Goal: Task Accomplishment & Management: Complete application form

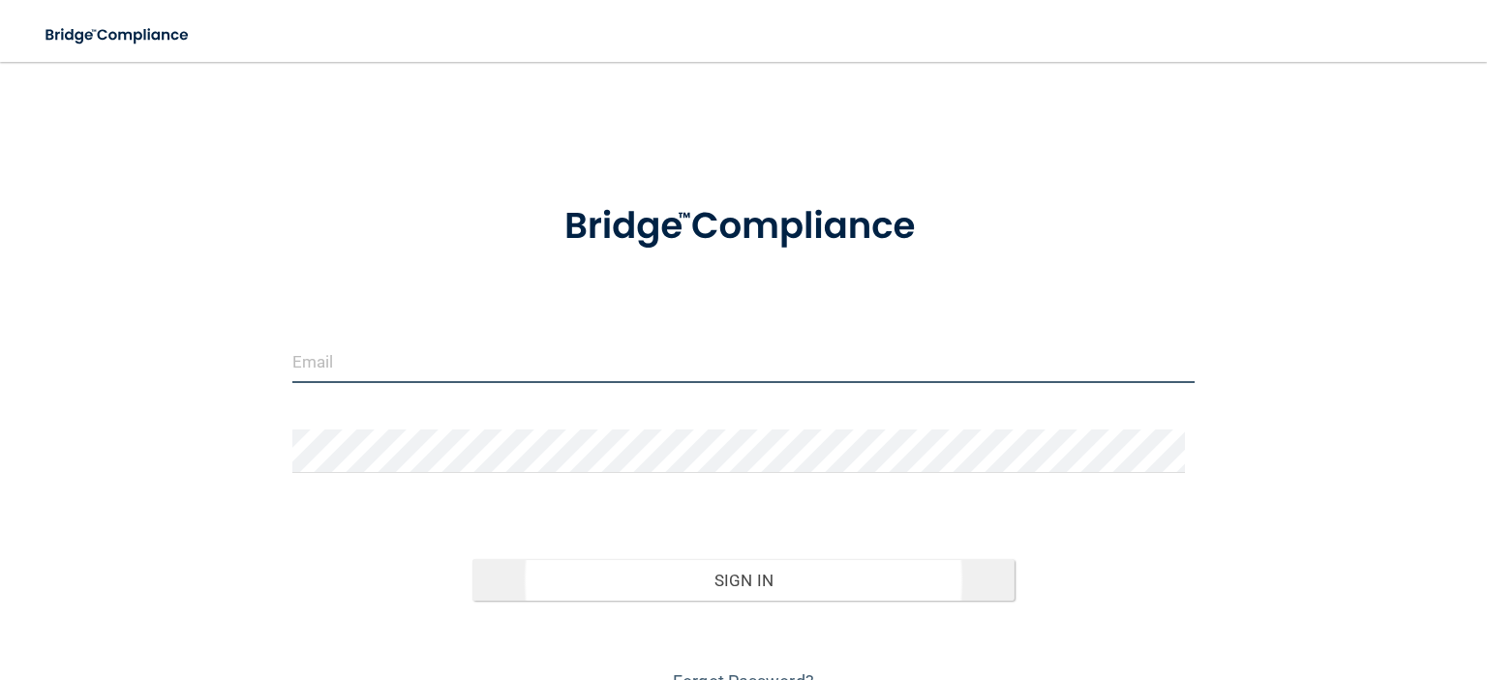
type input "[EMAIL_ADDRESS][DOMAIN_NAME]"
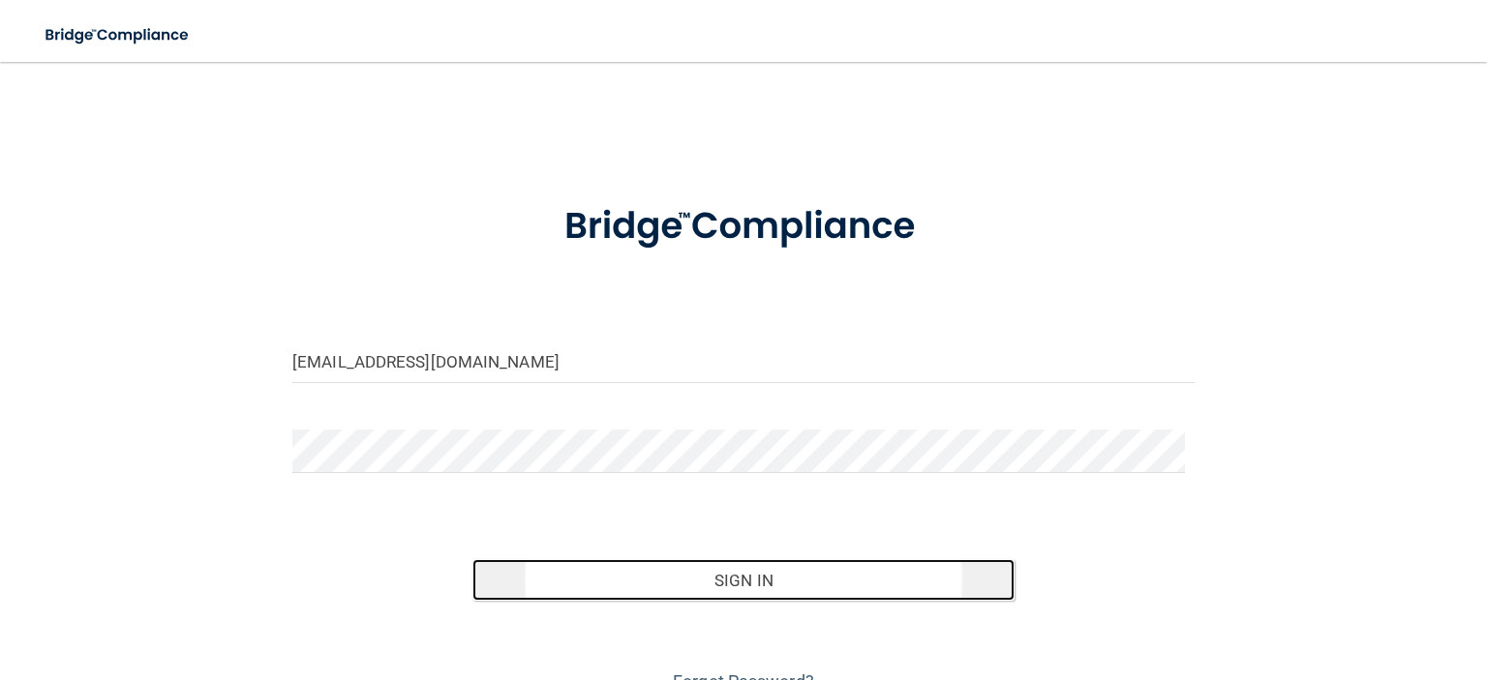
click at [747, 587] on button "Sign In" at bounding box center [742, 580] width 541 height 43
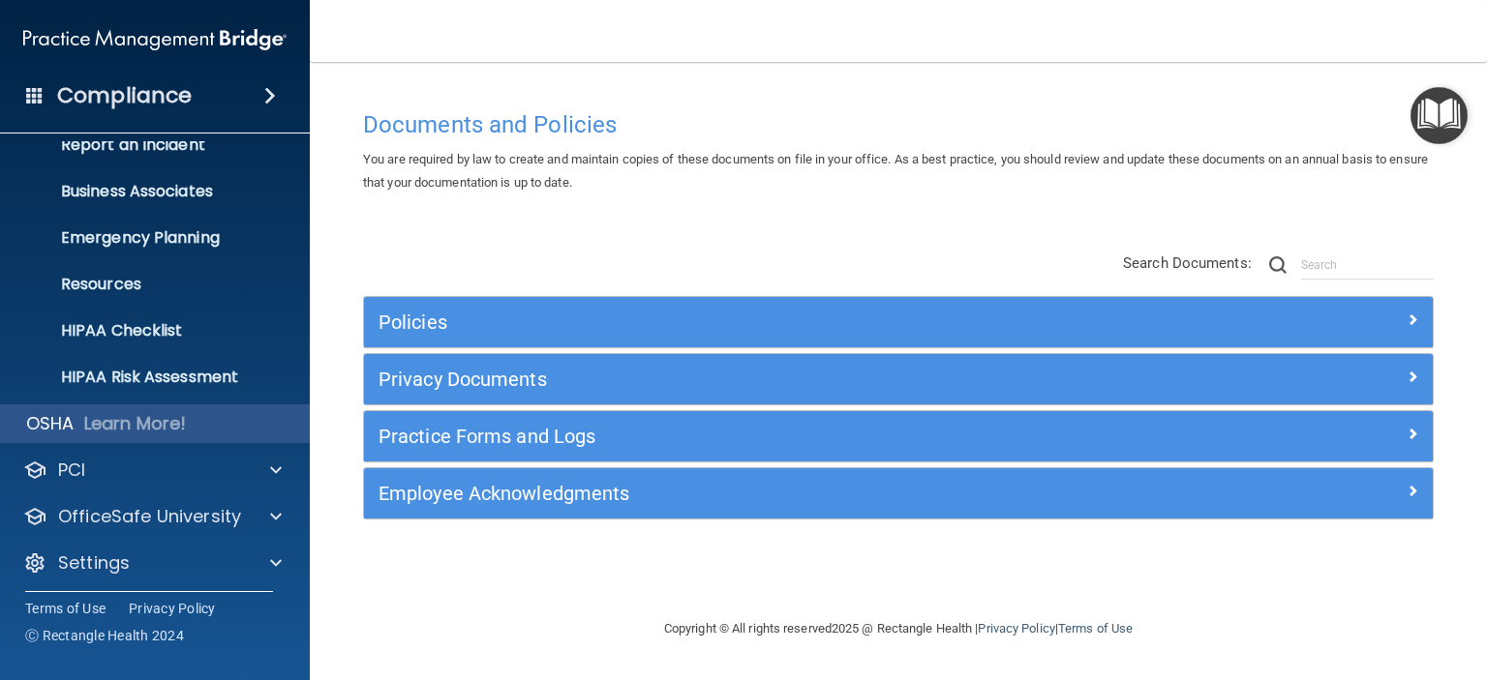
scroll to position [122, 0]
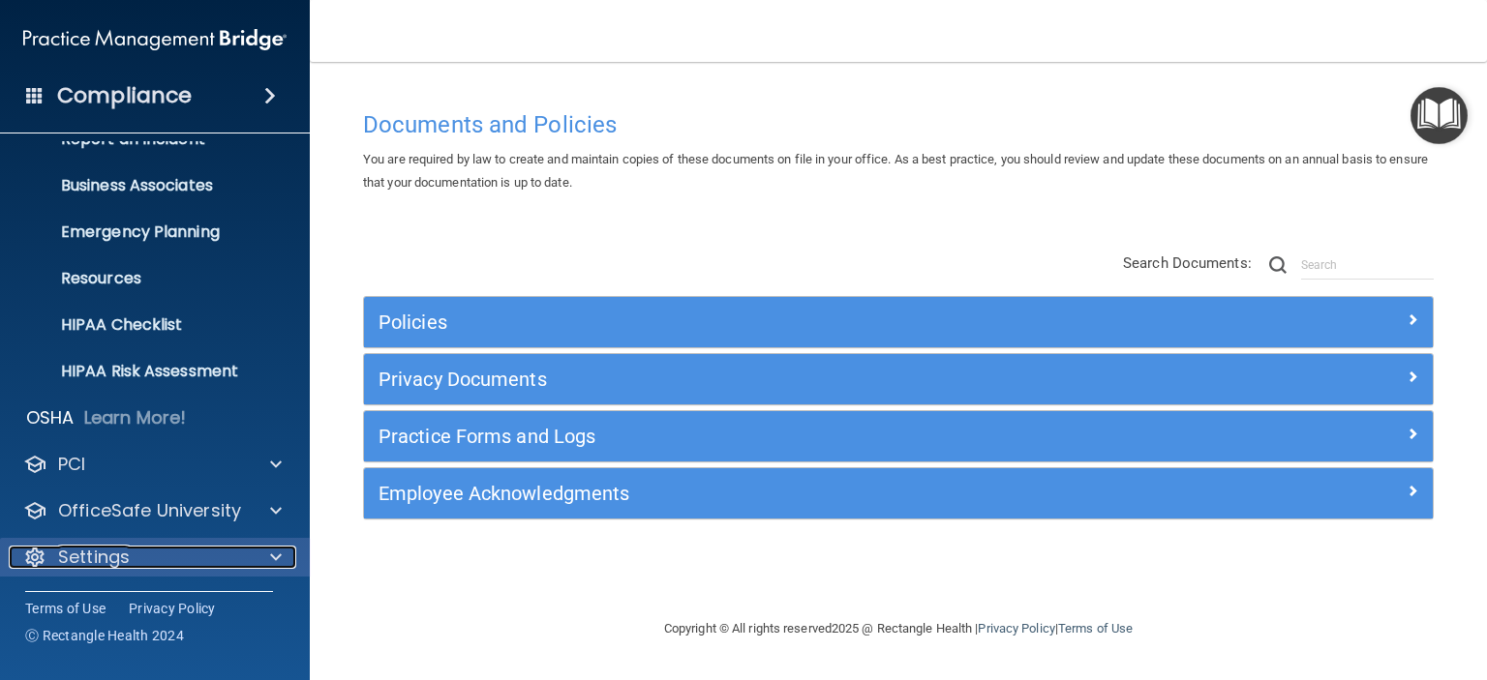
click at [162, 553] on div "Settings" at bounding box center [129, 557] width 240 height 23
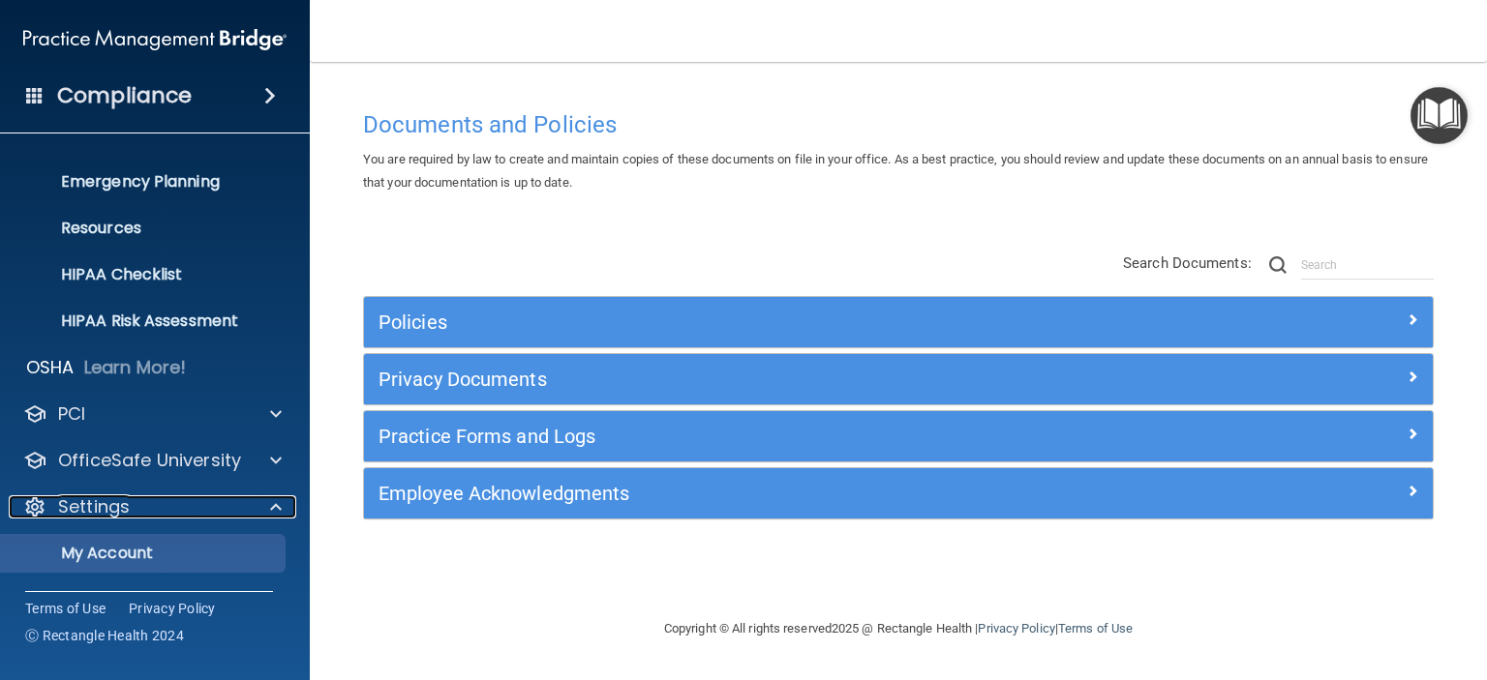
scroll to position [308, 0]
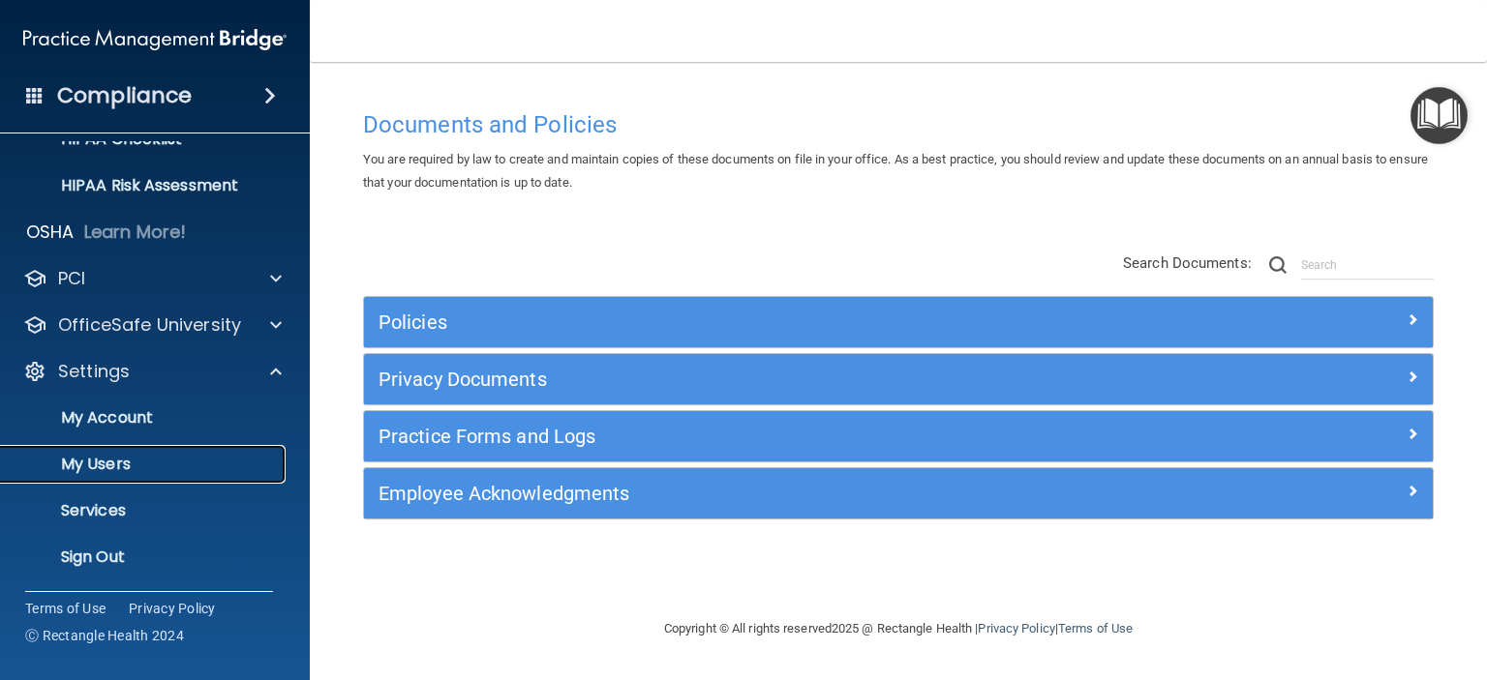
click at [98, 460] on p "My Users" at bounding box center [145, 464] width 264 height 19
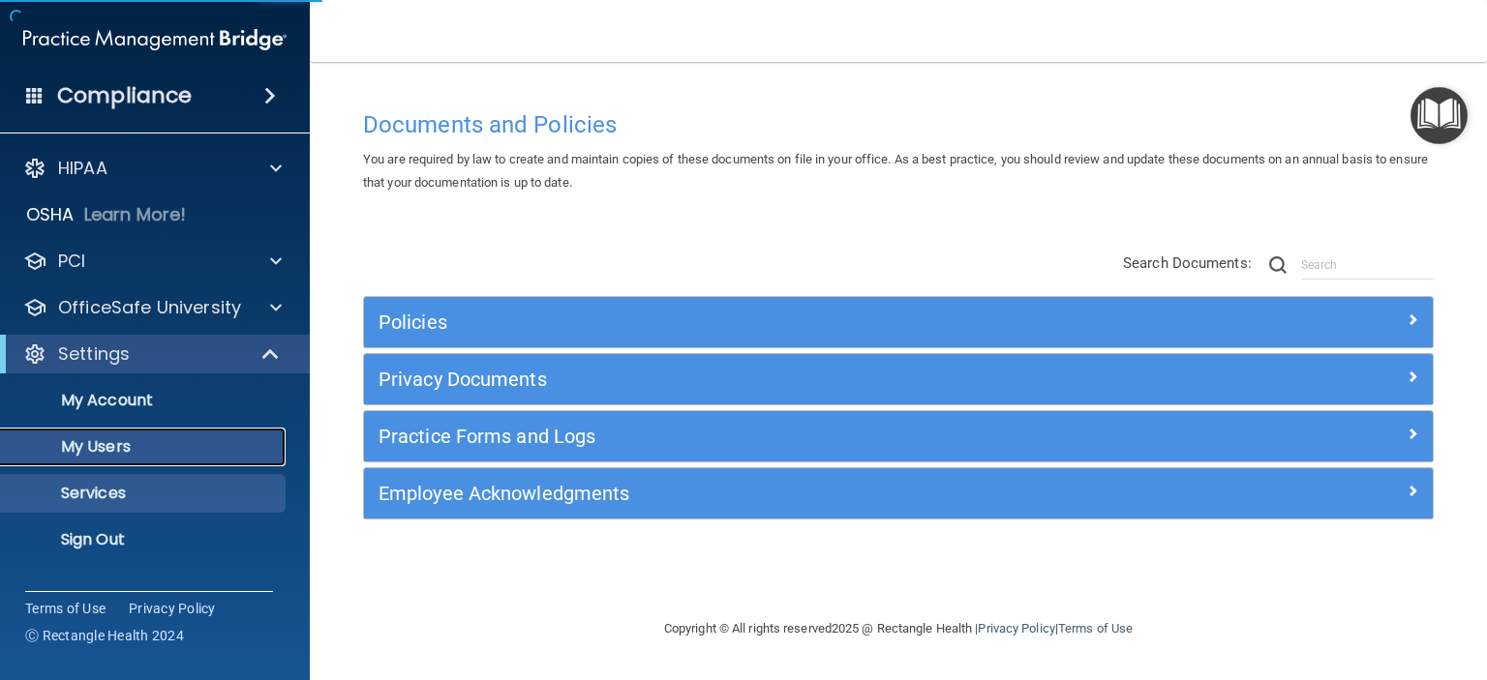
select select "20"
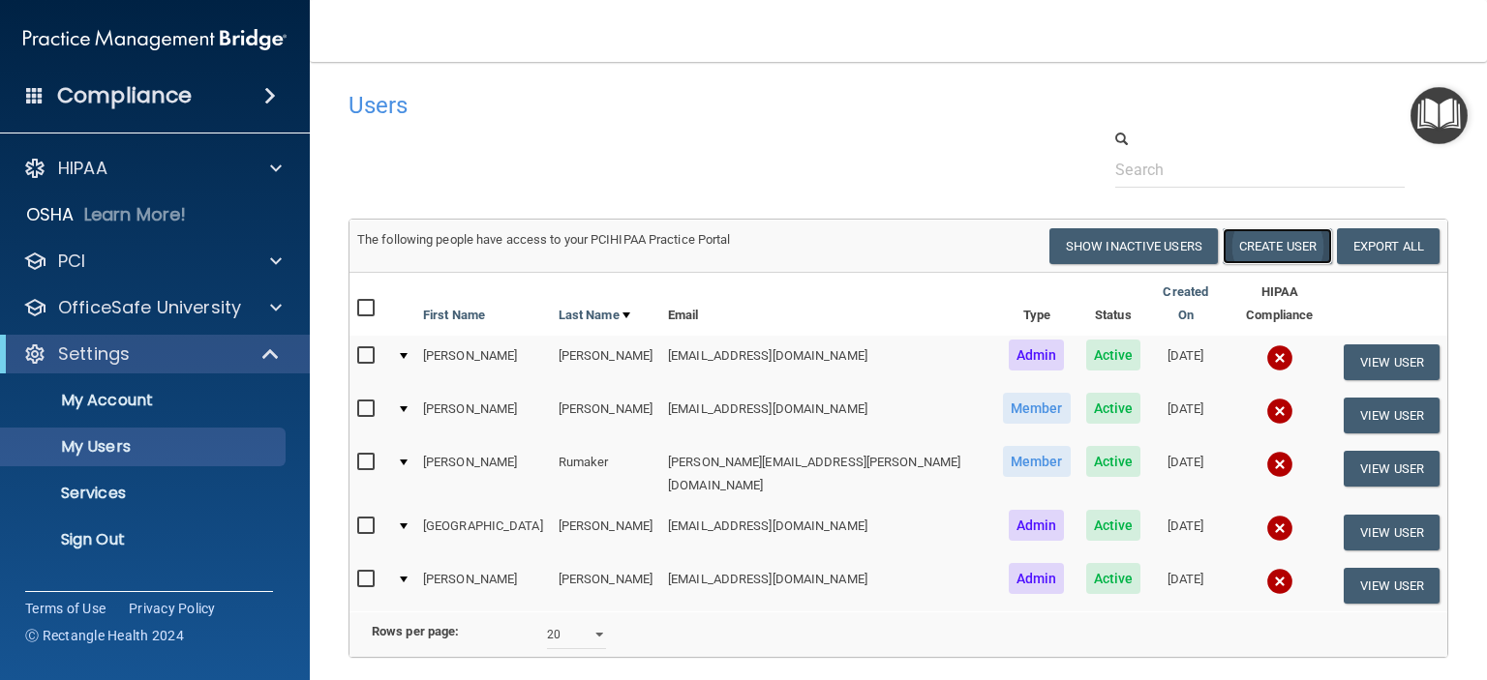
click at [1235, 245] on button "Create User" at bounding box center [1276, 246] width 109 height 36
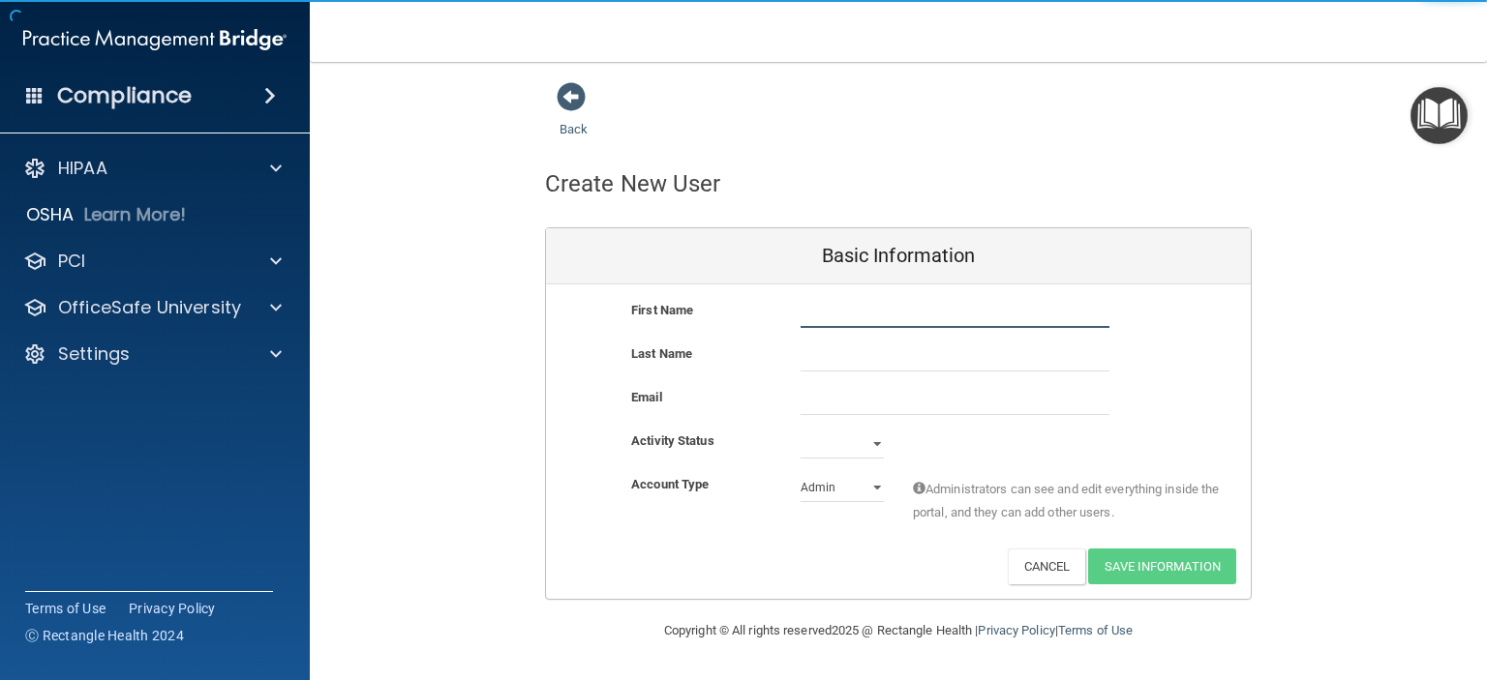
click at [805, 309] on input "text" at bounding box center [954, 313] width 309 height 29
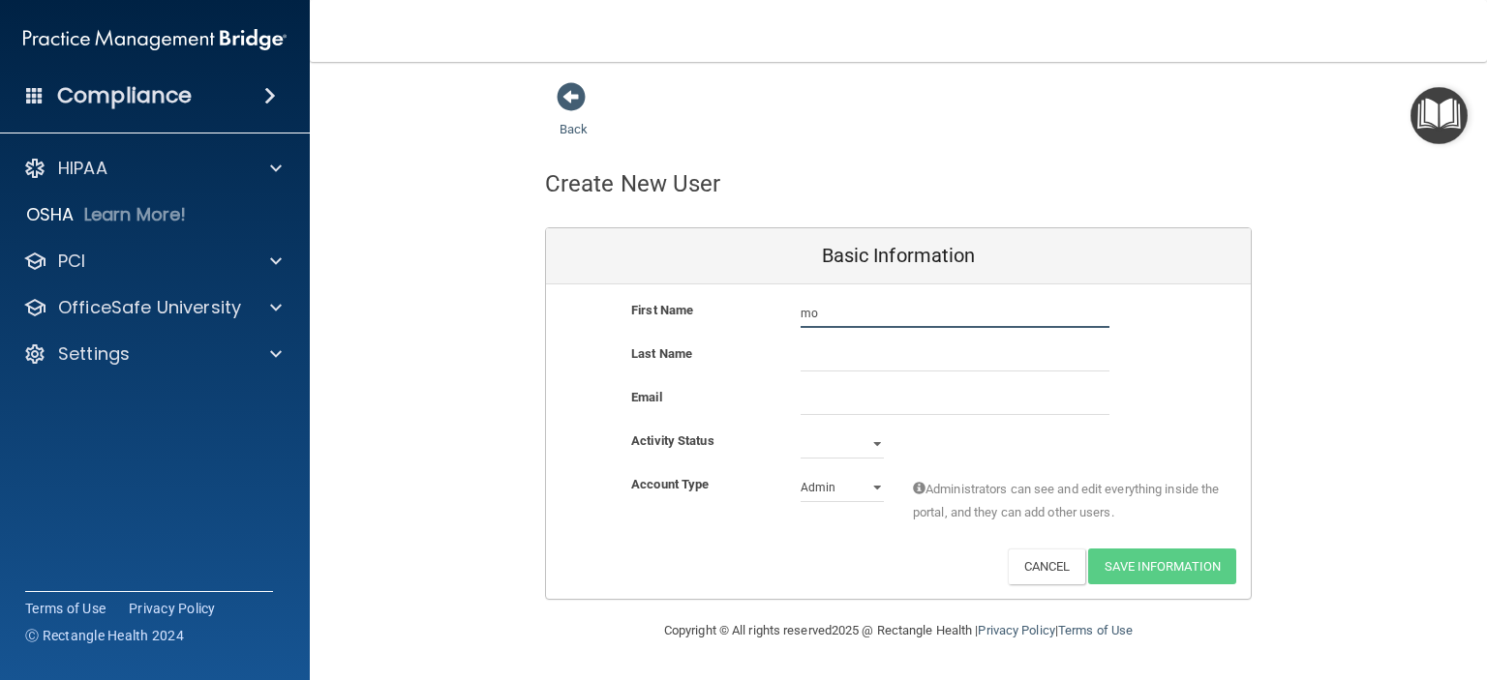
type input "m"
type input "[PERSON_NAME]"
click at [827, 344] on input "text" at bounding box center [954, 357] width 309 height 29
type input "[PERSON_NAME]"
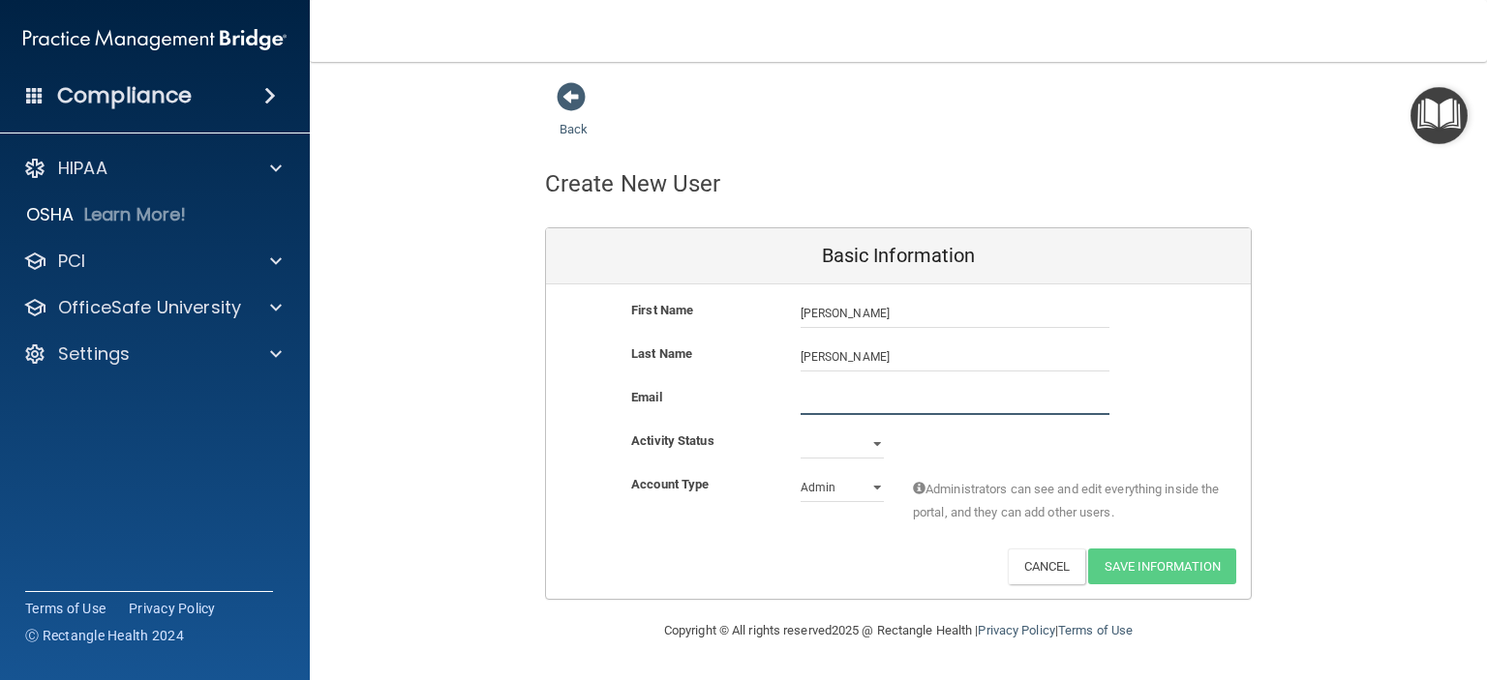
click at [815, 395] on input "email" at bounding box center [954, 400] width 309 height 29
type input "[EMAIL_ADDRESS][DOMAIN_NAME]"
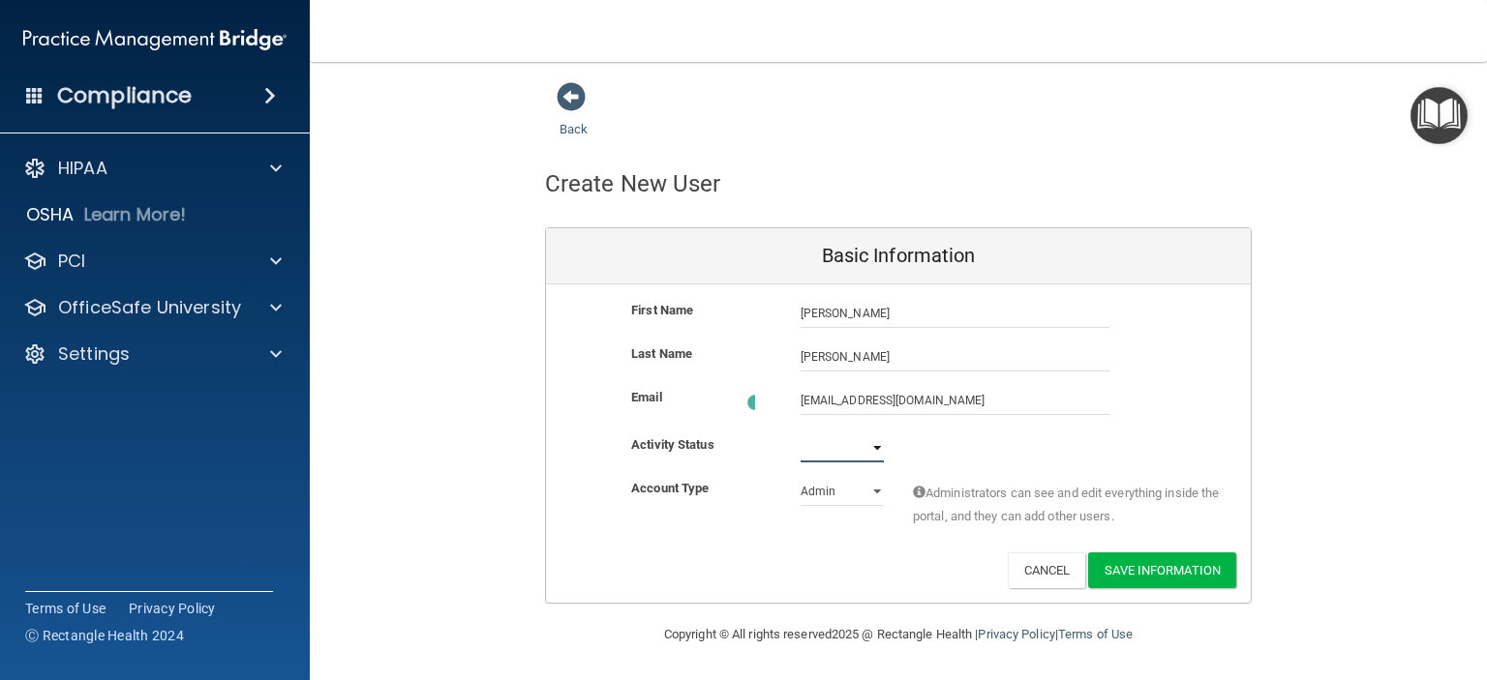
click at [876, 442] on select "Active Inactive" at bounding box center [841, 448] width 83 height 29
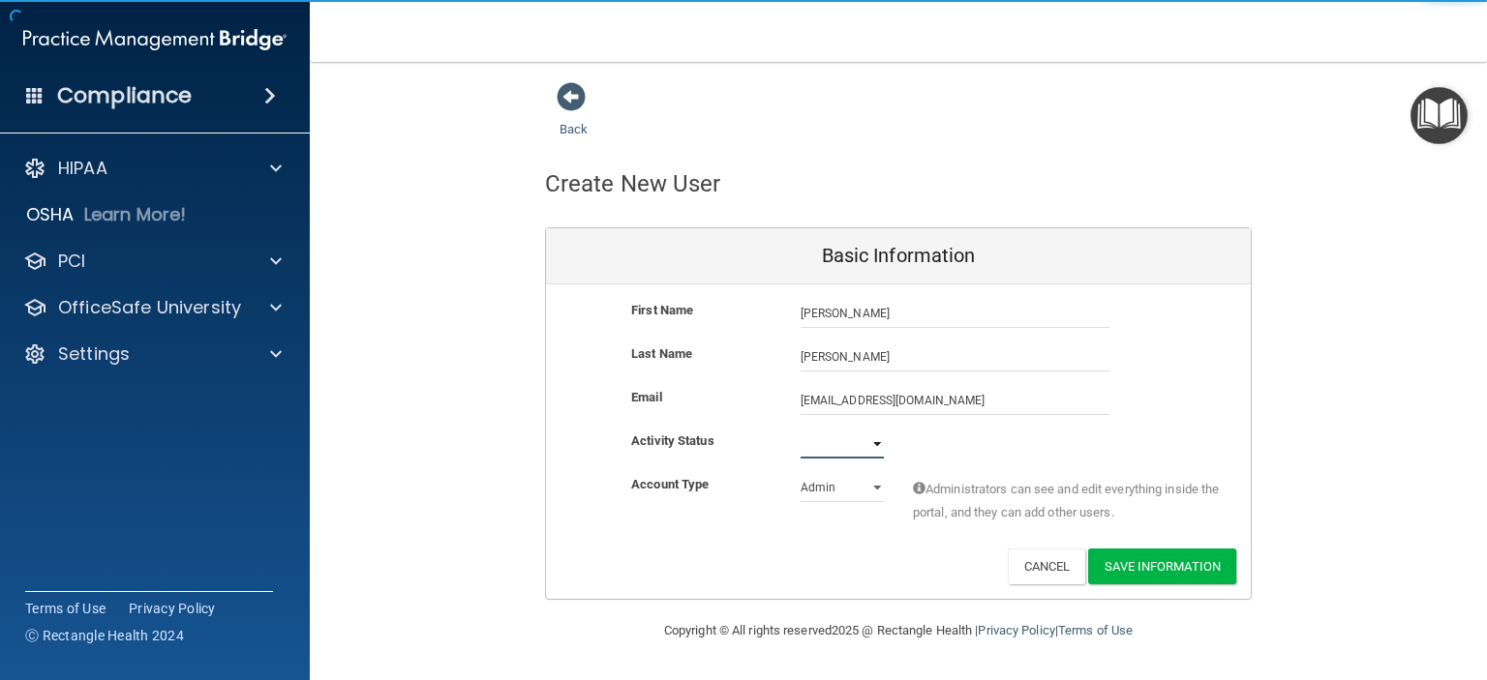
select select "active"
click at [800, 430] on select "Active Inactive" at bounding box center [841, 444] width 83 height 29
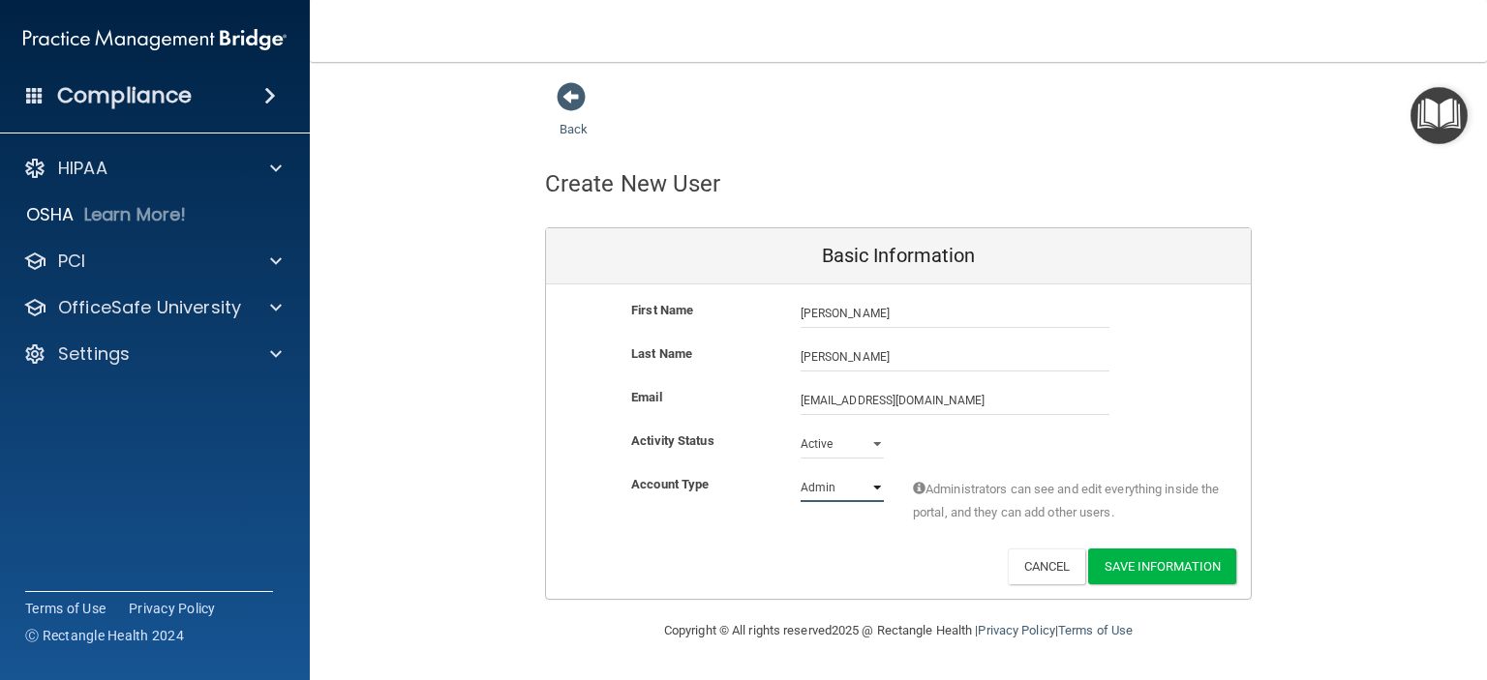
click at [879, 486] on select "Admin Member" at bounding box center [841, 487] width 83 height 29
select select "practice_member"
click at [800, 473] on select "Admin Member" at bounding box center [841, 487] width 83 height 29
click at [1167, 567] on button "Save Information" at bounding box center [1162, 567] width 148 height 36
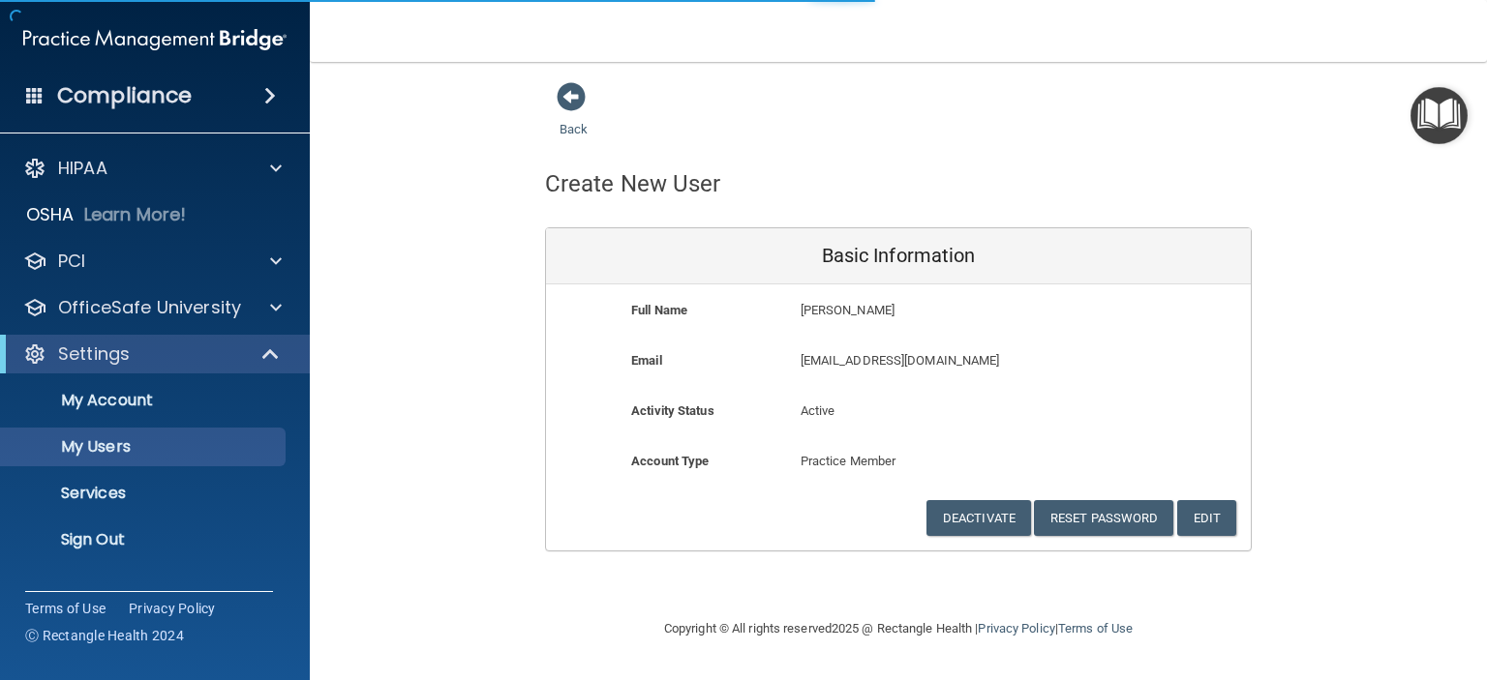
select select "20"
